Goal: Transaction & Acquisition: Book appointment/travel/reservation

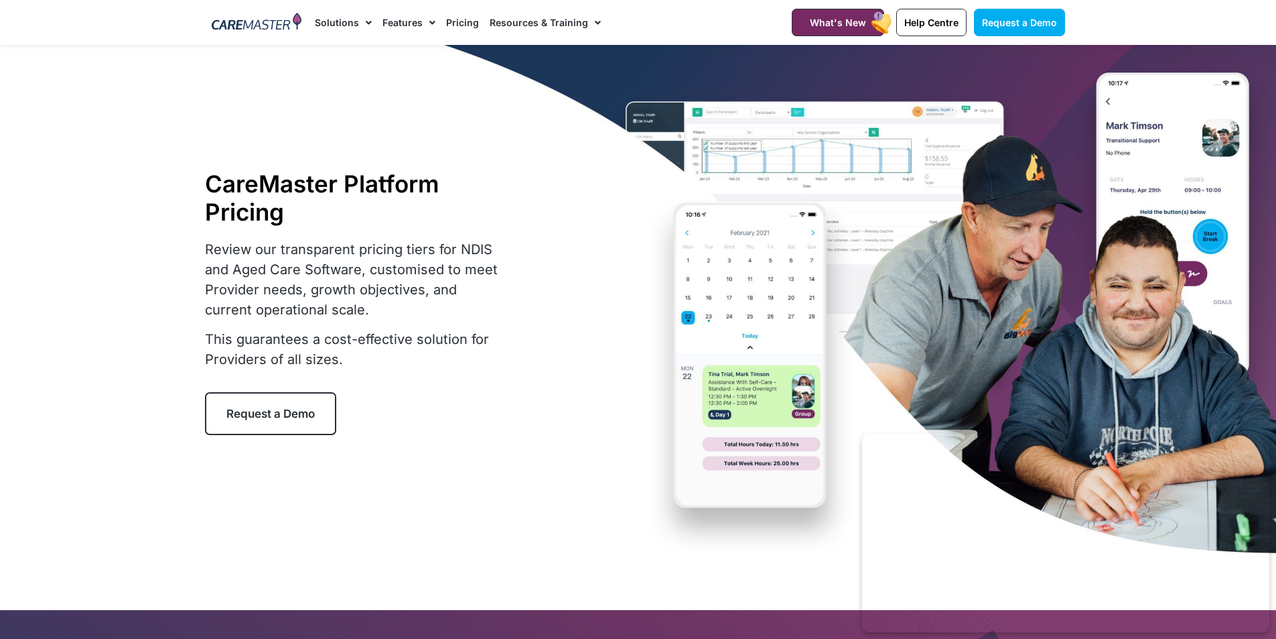
click at [29, 7] on section "Request a Demo Solutions AI Roster Optimiser NDIS Software for Small Providers …" at bounding box center [638, 22] width 1276 height 45
click at [27, 9] on section "Request a Demo Solutions AI Roster Optimiser NDIS Software for Small Providers …" at bounding box center [638, 22] width 1276 height 45
click at [31, 9] on section "Request a Demo Solutions AI Roster Optimiser NDIS Software for Small Providers …" at bounding box center [638, 22] width 1276 height 45
click at [33, 7] on section "Request a Demo Solutions AI Roster Optimiser NDIS Software for Small Providers …" at bounding box center [638, 22] width 1276 height 45
click at [28, 8] on section "Request a Demo Solutions AI Roster Optimiser NDIS Software for Small Providers …" at bounding box center [638, 22] width 1276 height 45
